Goal: Task Accomplishment & Management: Complete application form

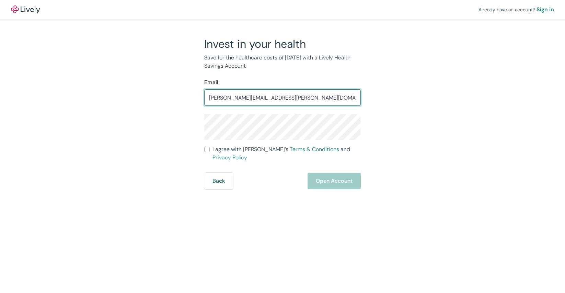
type input "[PERSON_NAME][EMAIL_ADDRESS][PERSON_NAME][DOMAIN_NAME]"
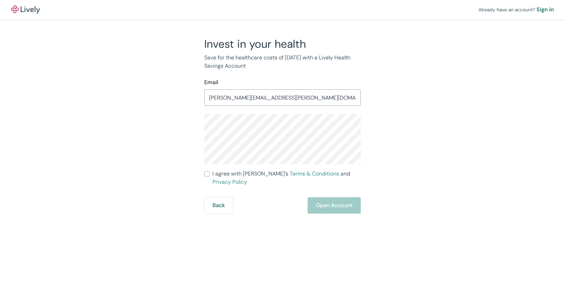
click at [208, 174] on input "I agree with Lively’s Terms & Conditions and Privacy Policy" at bounding box center [206, 173] width 5 height 5
checkbox input "true"
click at [346, 200] on button "Open Account" at bounding box center [334, 205] width 53 height 16
